Goal: Understand site structure: Understand site structure

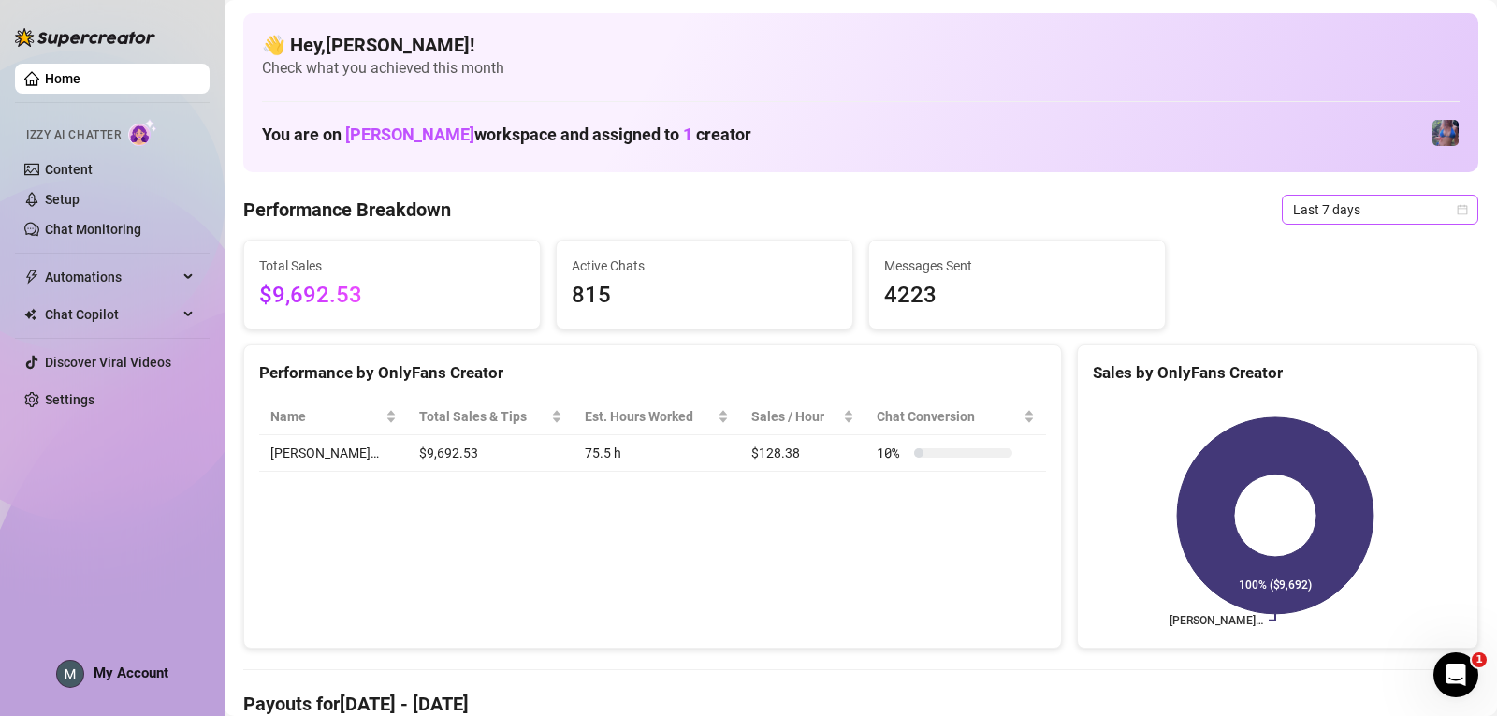
click at [467, 207] on span "Last 7 days" at bounding box center [1380, 209] width 174 height 28
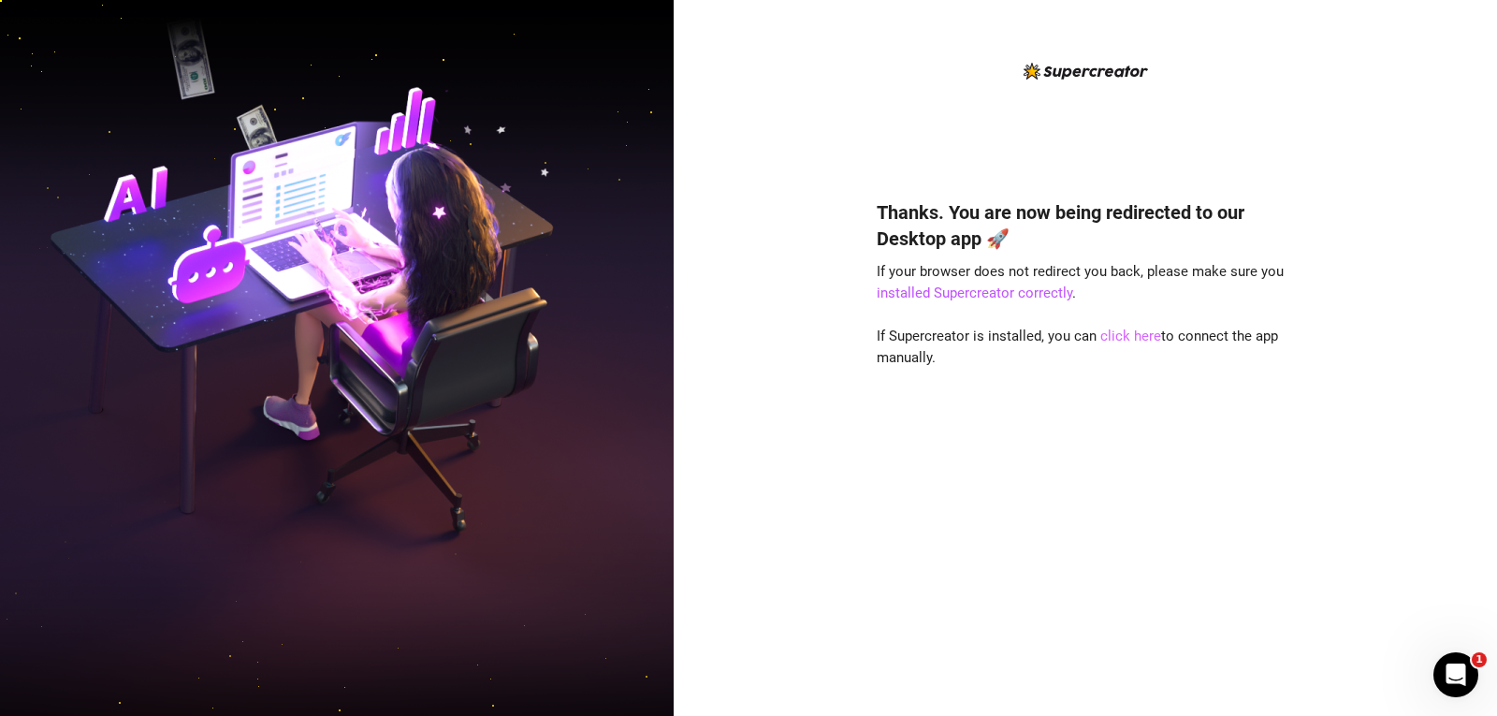
click at [1122, 333] on link "click here" at bounding box center [1130, 335] width 61 height 17
click at [1125, 327] on link "click here" at bounding box center [1130, 335] width 61 height 17
